Goal: Find contact information: Find contact information

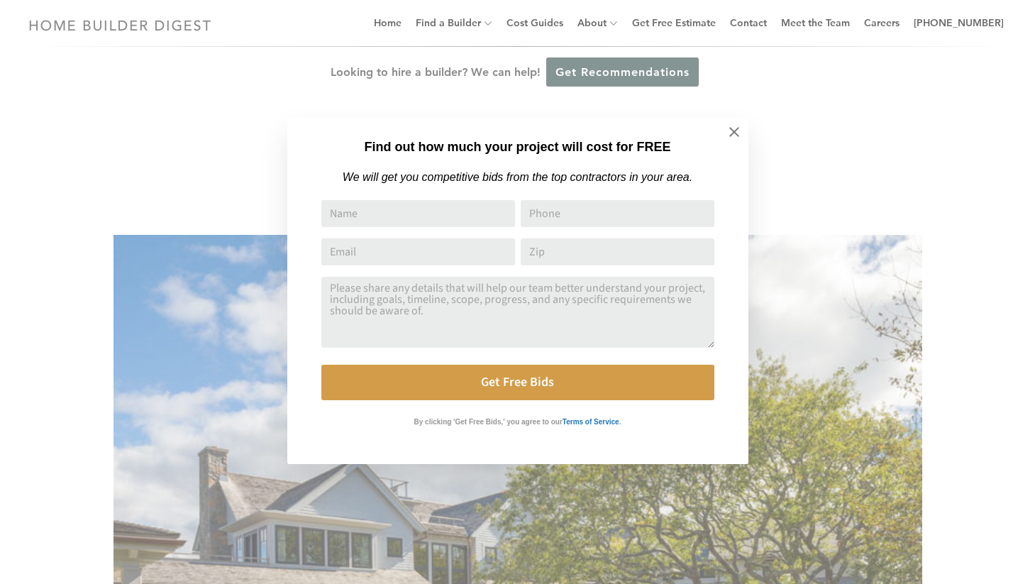
click at [734, 134] on icon at bounding box center [735, 132] width 16 height 16
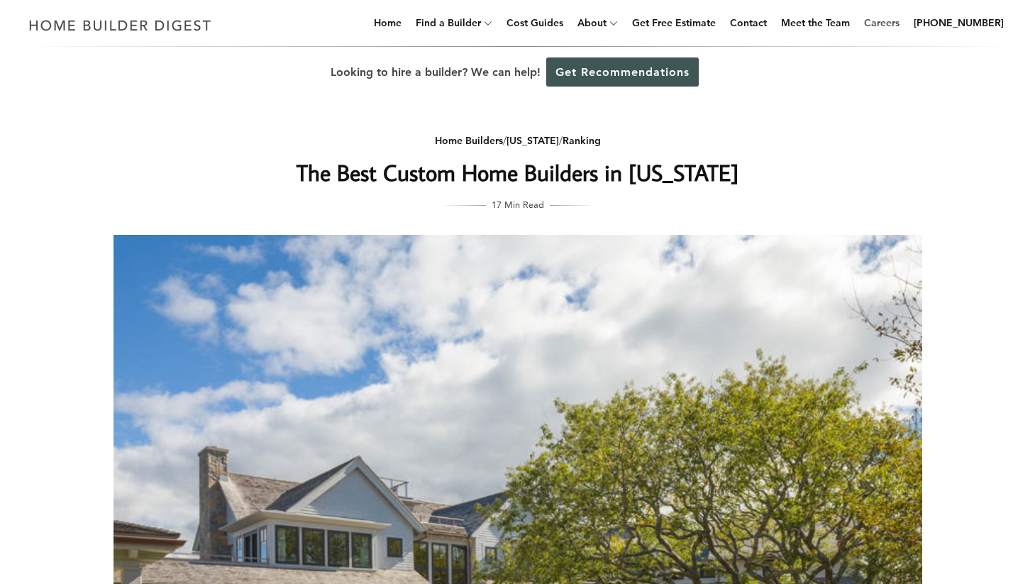
click at [899, 23] on link "Careers" at bounding box center [882, 22] width 47 height 45
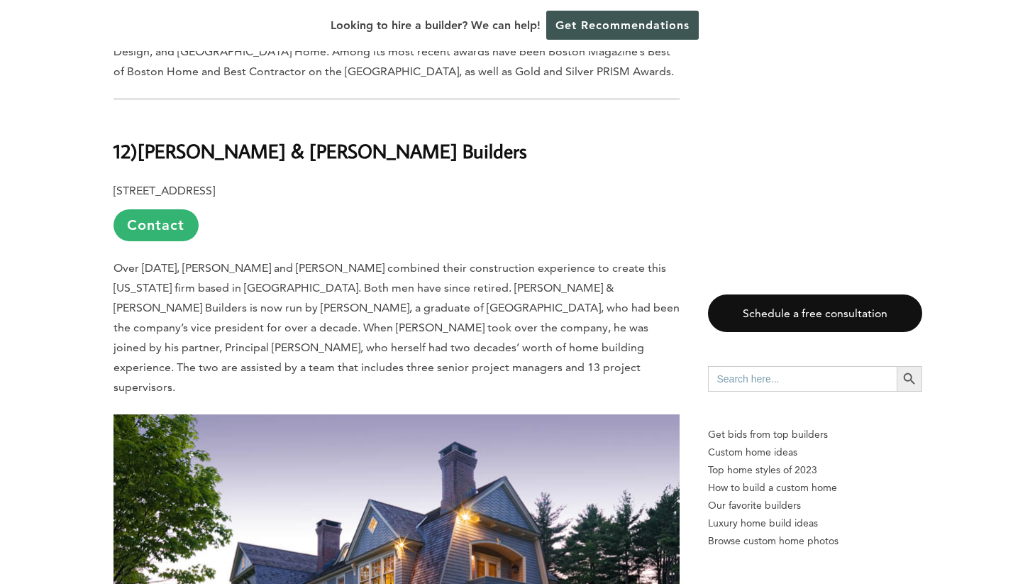
scroll to position [3583, 0]
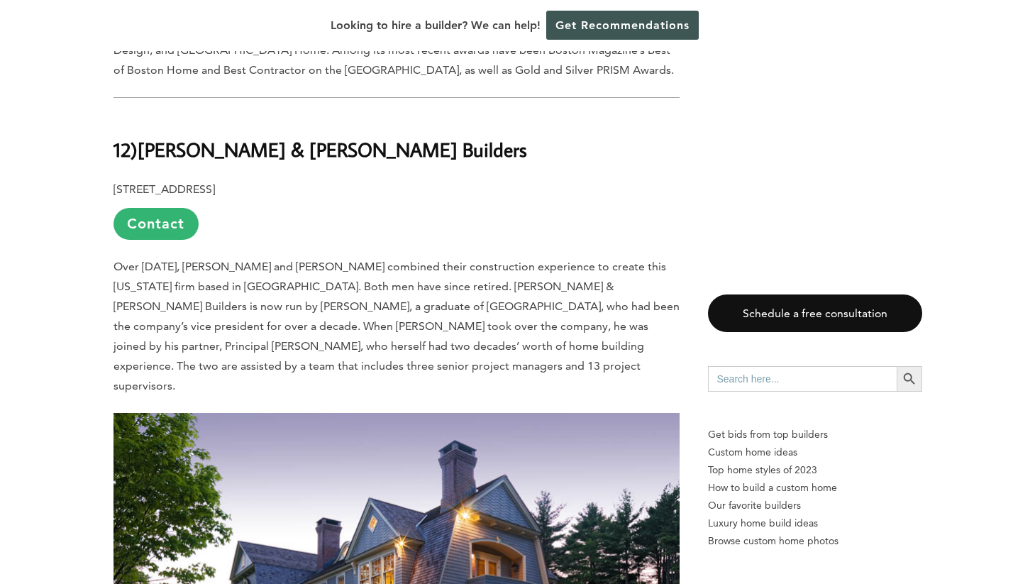
click at [217, 180] on p "[STREET_ADDRESS] Contact" at bounding box center [397, 210] width 566 height 60
copy p "Acton"
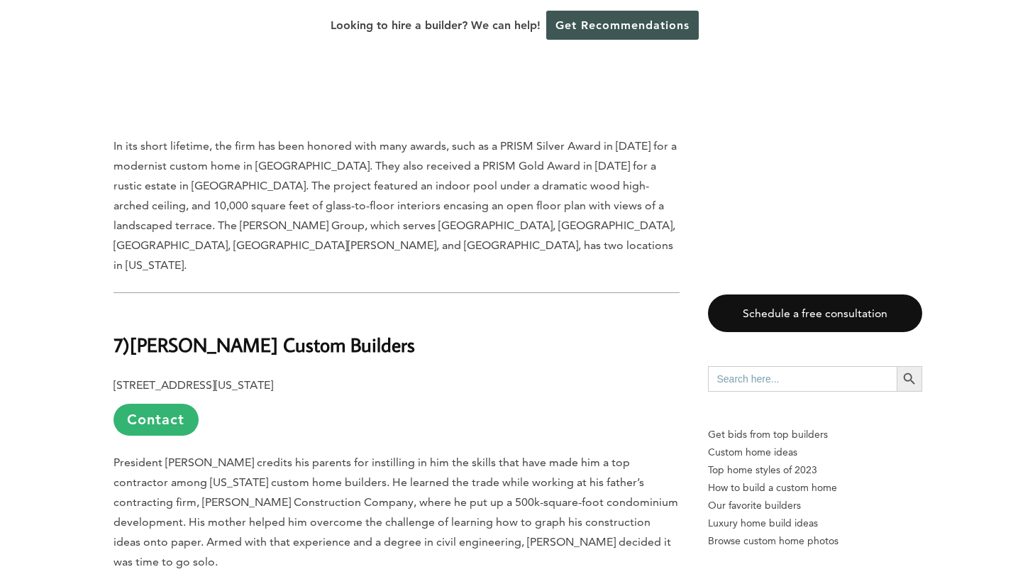
scroll to position [7459, 0]
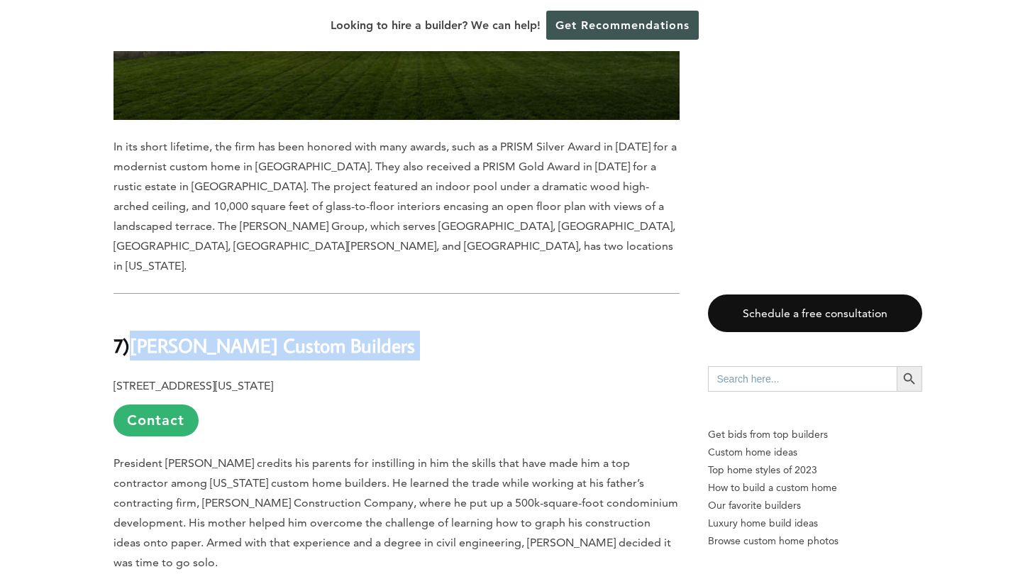
drag, startPoint x: 138, startPoint y: 109, endPoint x: 334, endPoint y: 132, distance: 197.2
click at [334, 132] on div "Last updated on [DATE] 08:14 am [DATE], Boston’s leading newspaper ran a headli…" at bounding box center [397, 526] width 566 height 14368
copy div "[PERSON_NAME] Custom Builders"
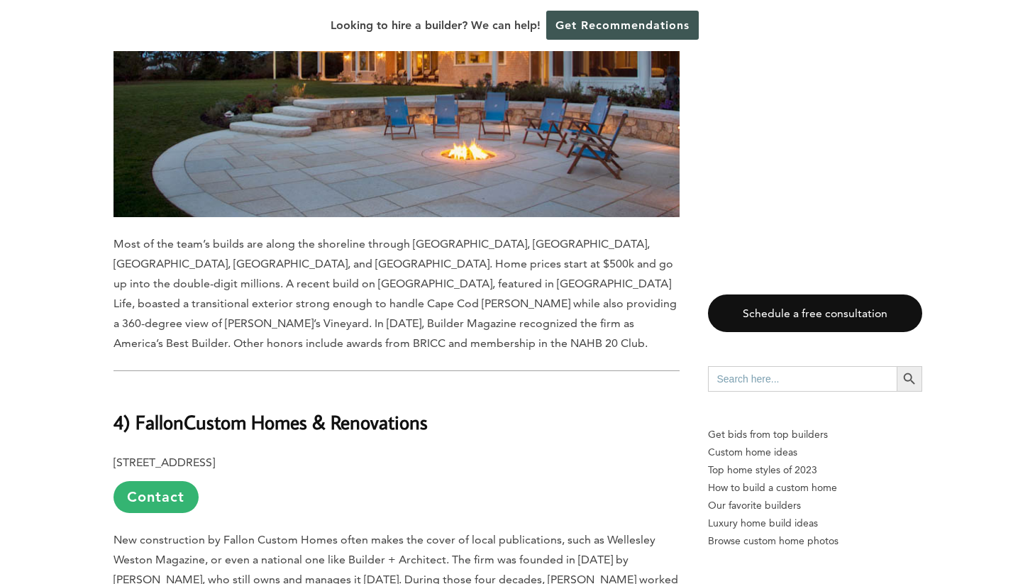
scroll to position [9787, 0]
drag, startPoint x: 222, startPoint y: 123, endPoint x: 302, endPoint y: 126, distance: 79.6
click at [302, 452] on p "[STREET_ADDRESS] Contact" at bounding box center [397, 482] width 566 height 60
copy p "Needham, [GEOGRAPHIC_DATA]"
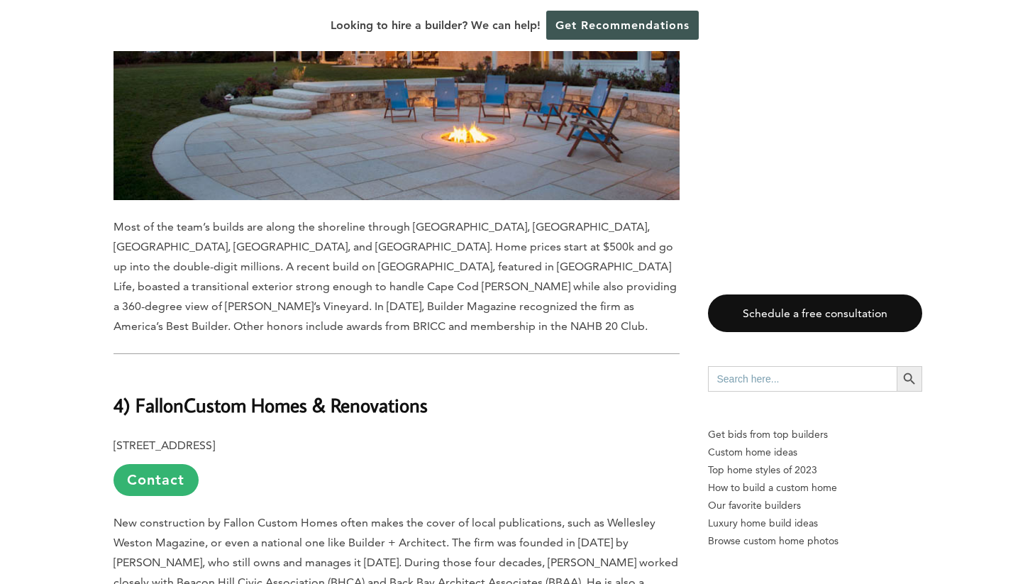
scroll to position [9745, 0]
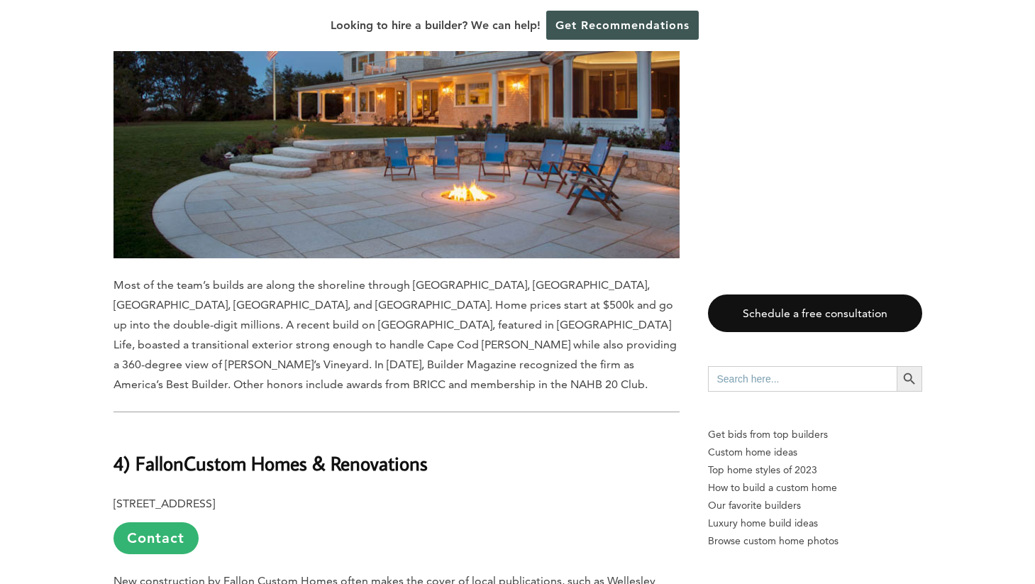
drag, startPoint x: 134, startPoint y: 121, endPoint x: 451, endPoint y: 126, distance: 316.5
click at [451, 429] on h2 "4) Fallon Custom Homes & Renovations" at bounding box center [397, 453] width 566 height 49
copy h2 "Fallon Custom Homes & Renovations"
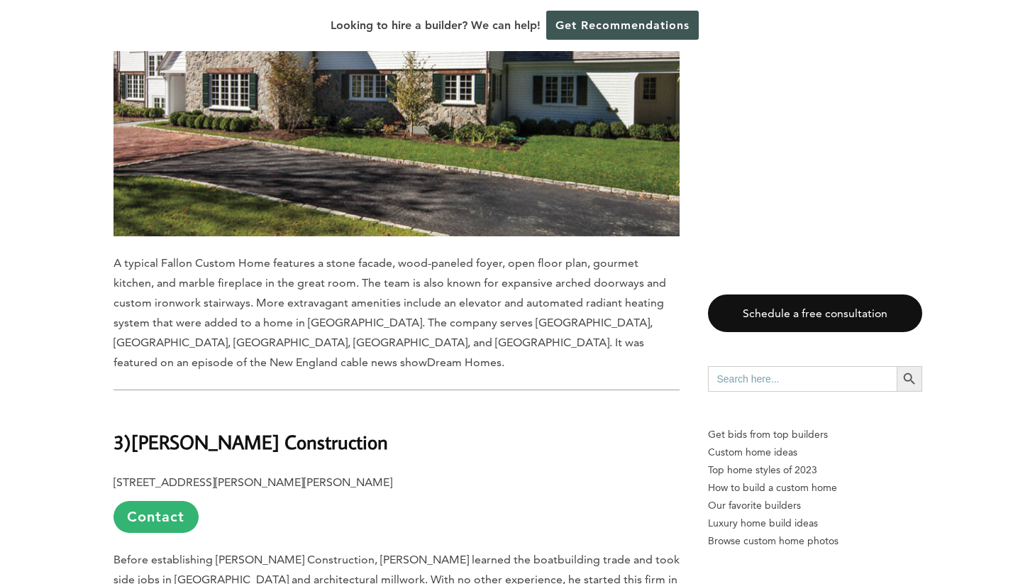
scroll to position [10665, 0]
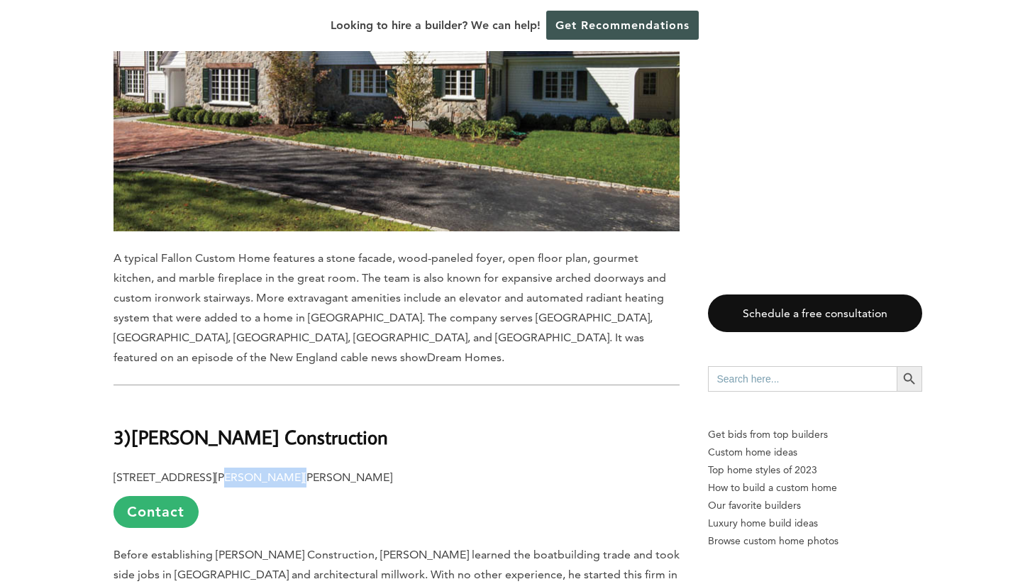
drag, startPoint x: 218, startPoint y: 99, endPoint x: 277, endPoint y: 104, distance: 59.9
click at [277, 468] on p "[STREET_ADDRESS][PERSON_NAME][PERSON_NAME] Contact" at bounding box center [397, 498] width 566 height 60
copy p "[GEOGRAPHIC_DATA], [GEOGRAPHIC_DATA]"
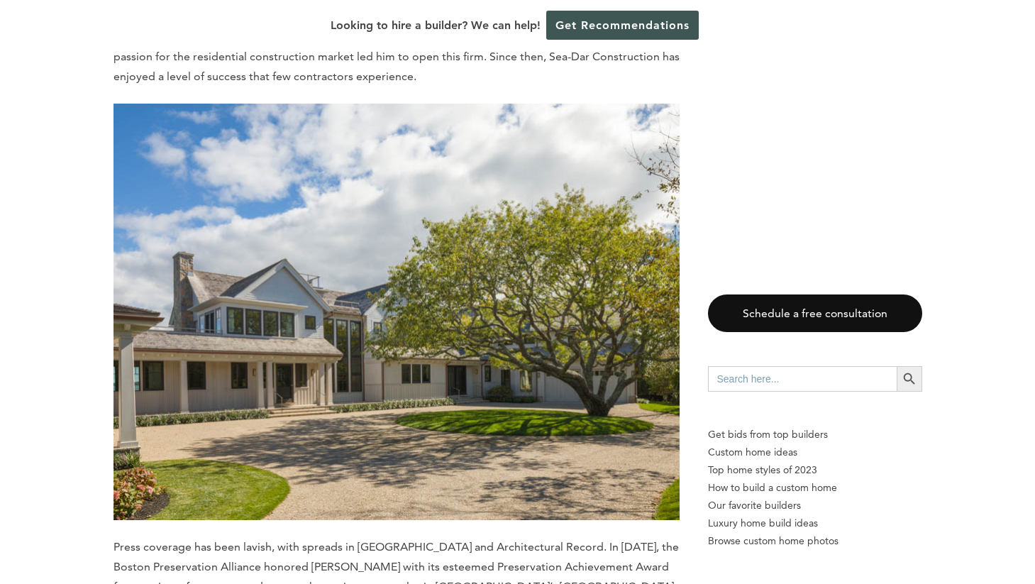
scroll to position [12948, 0]
